Goal: Task Accomplishment & Management: Use online tool/utility

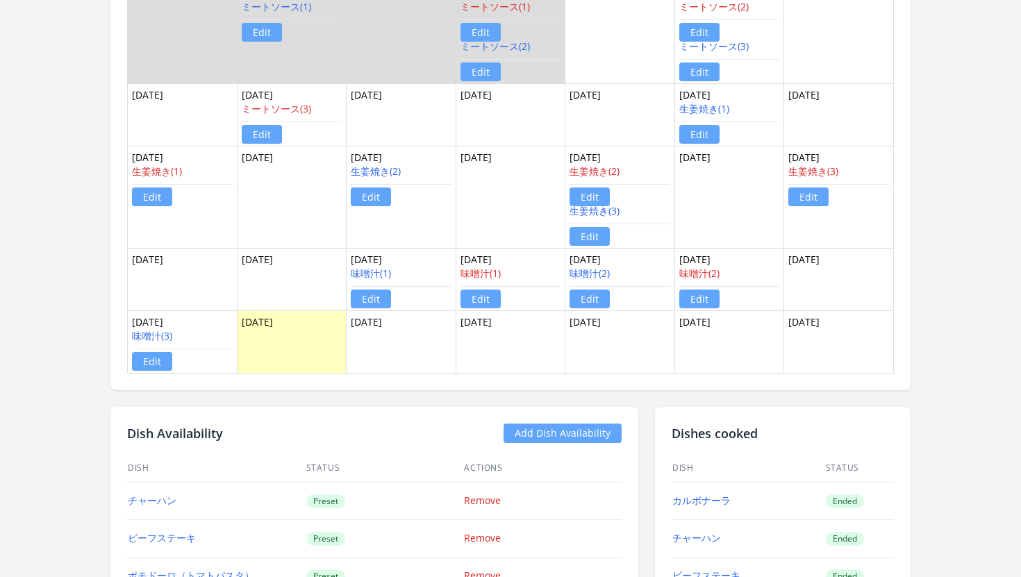
scroll to position [1046, 0]
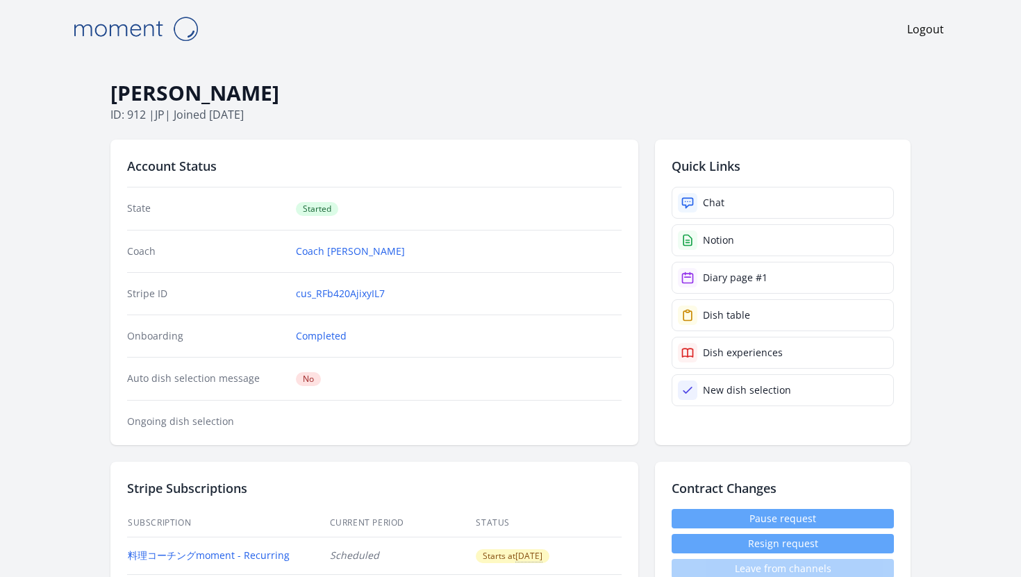
click at [145, 36] on img at bounding box center [135, 28] width 139 height 35
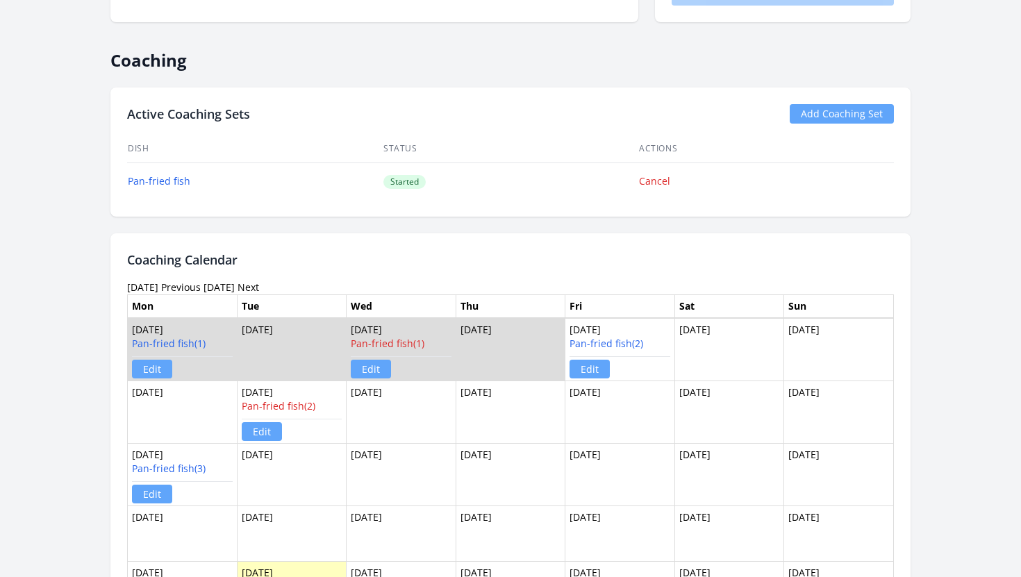
scroll to position [577, 0]
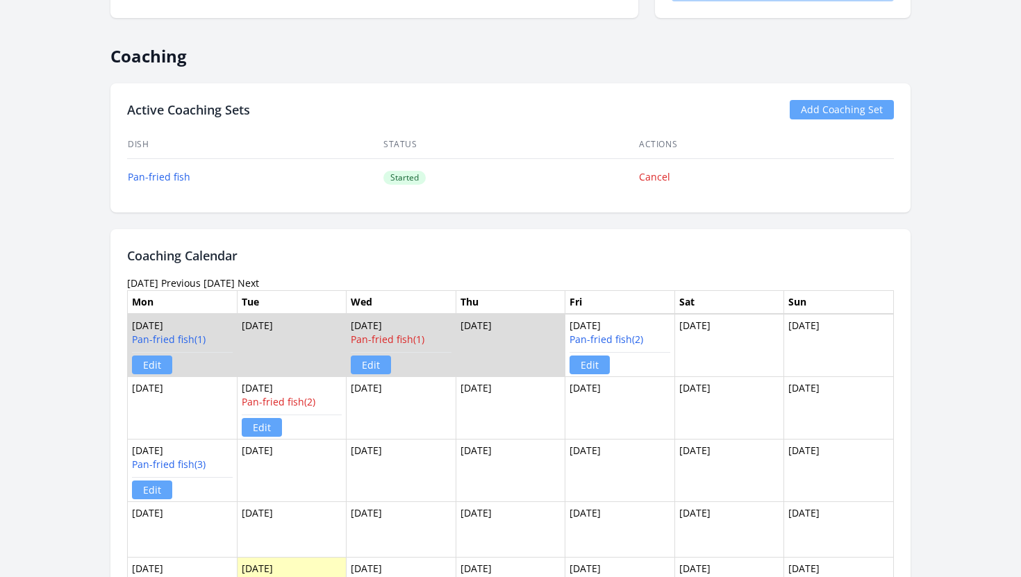
click at [829, 106] on link "Add Coaching Set" at bounding box center [842, 109] width 104 height 19
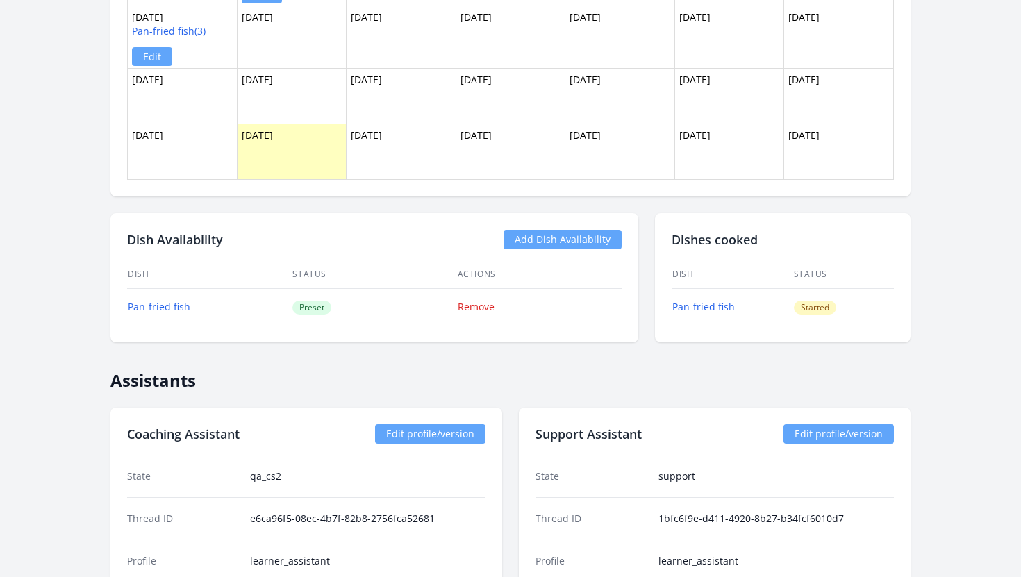
scroll to position [1053, 0]
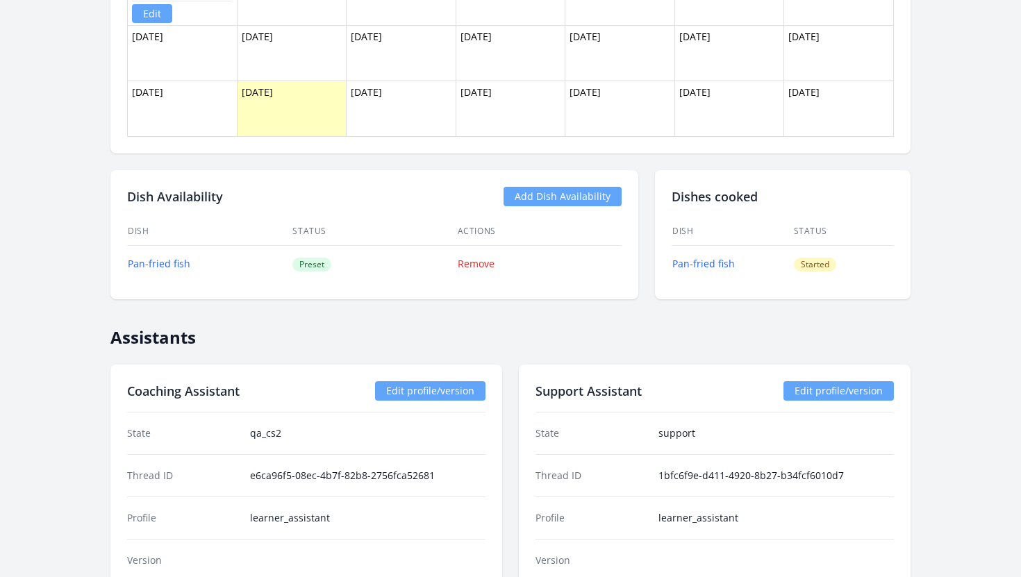
click at [574, 195] on link "Add Dish Availability" at bounding box center [562, 196] width 118 height 19
click at [569, 197] on link "Add Dish Availability" at bounding box center [562, 196] width 118 height 19
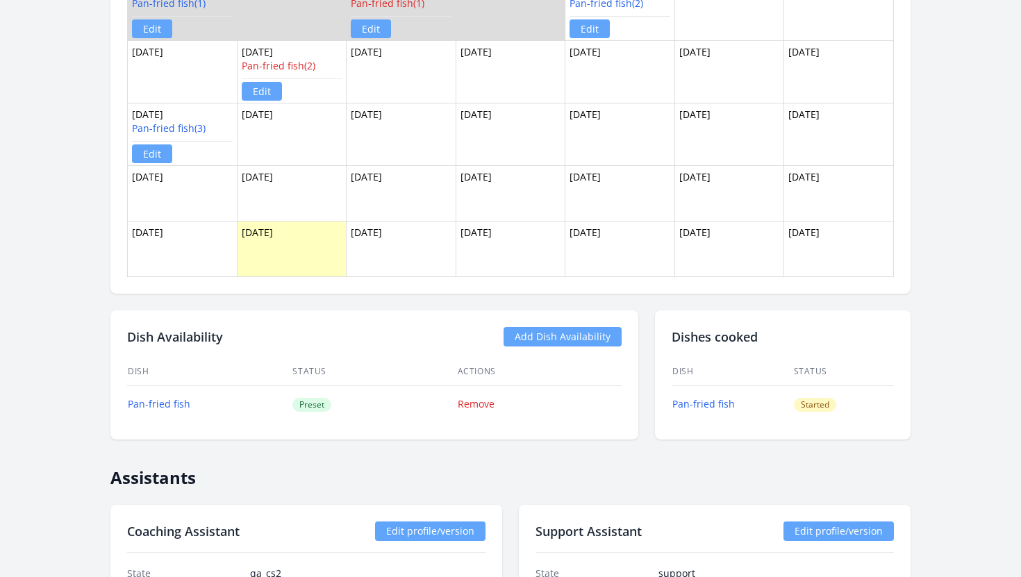
scroll to position [917, 0]
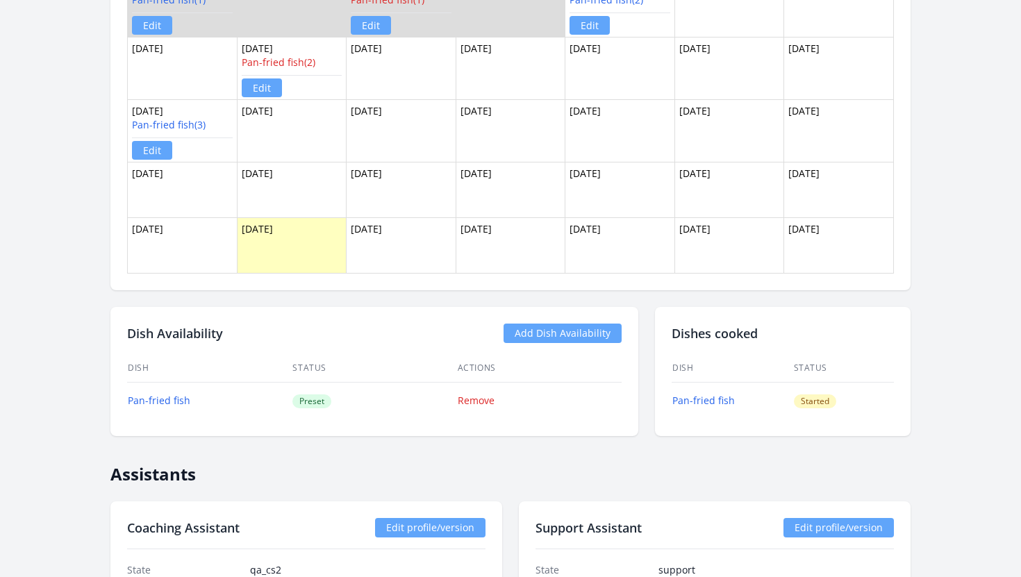
click at [383, 308] on div "Dish Availability Add Dish Availability Dish Status Actions Pan-fried fish Pres…" at bounding box center [374, 371] width 528 height 129
click at [583, 336] on link "Add Dish Availability" at bounding box center [562, 333] width 118 height 19
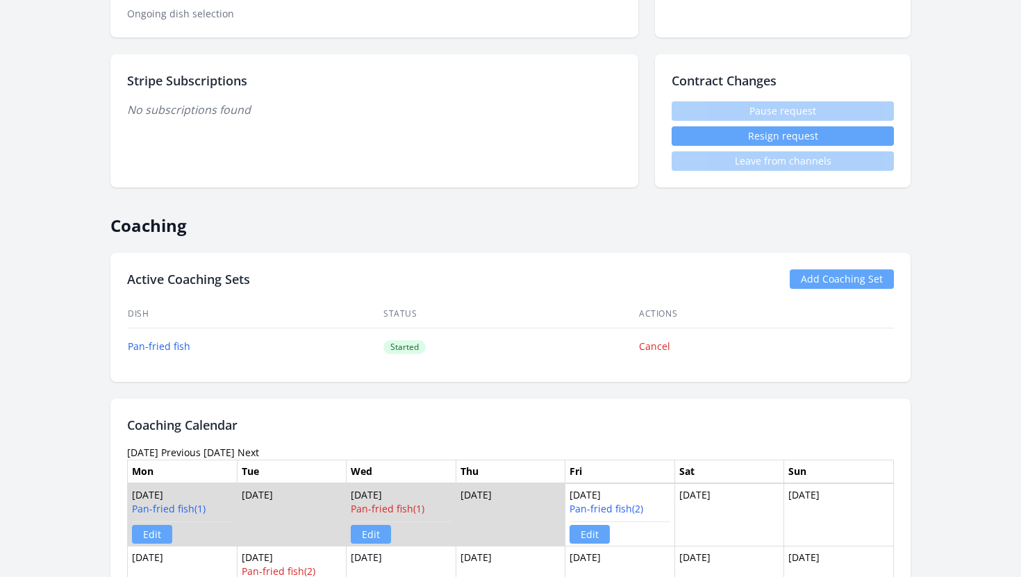
scroll to position [295, 0]
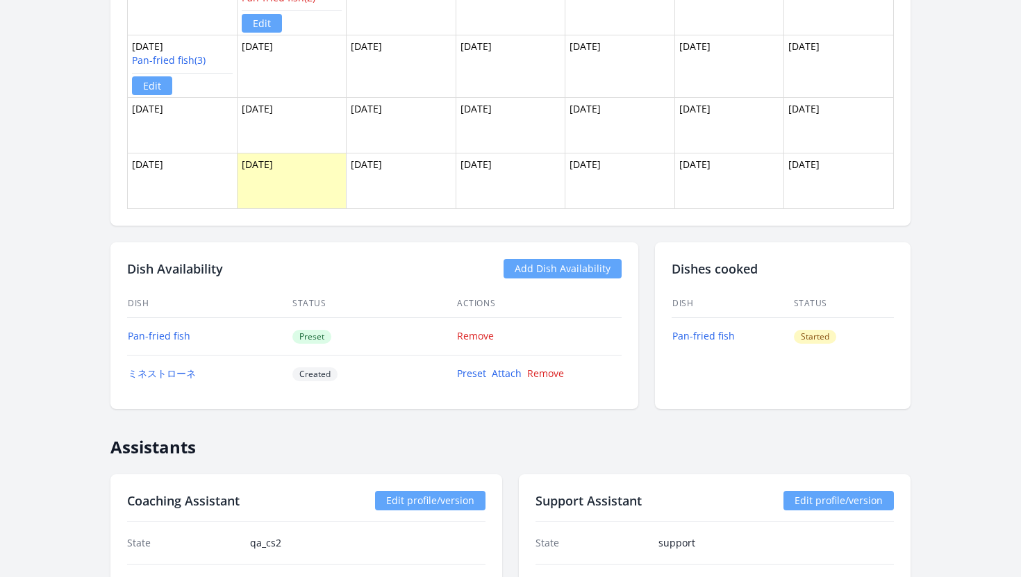
scroll to position [978, 0]
